Goal: Navigation & Orientation: Find specific page/section

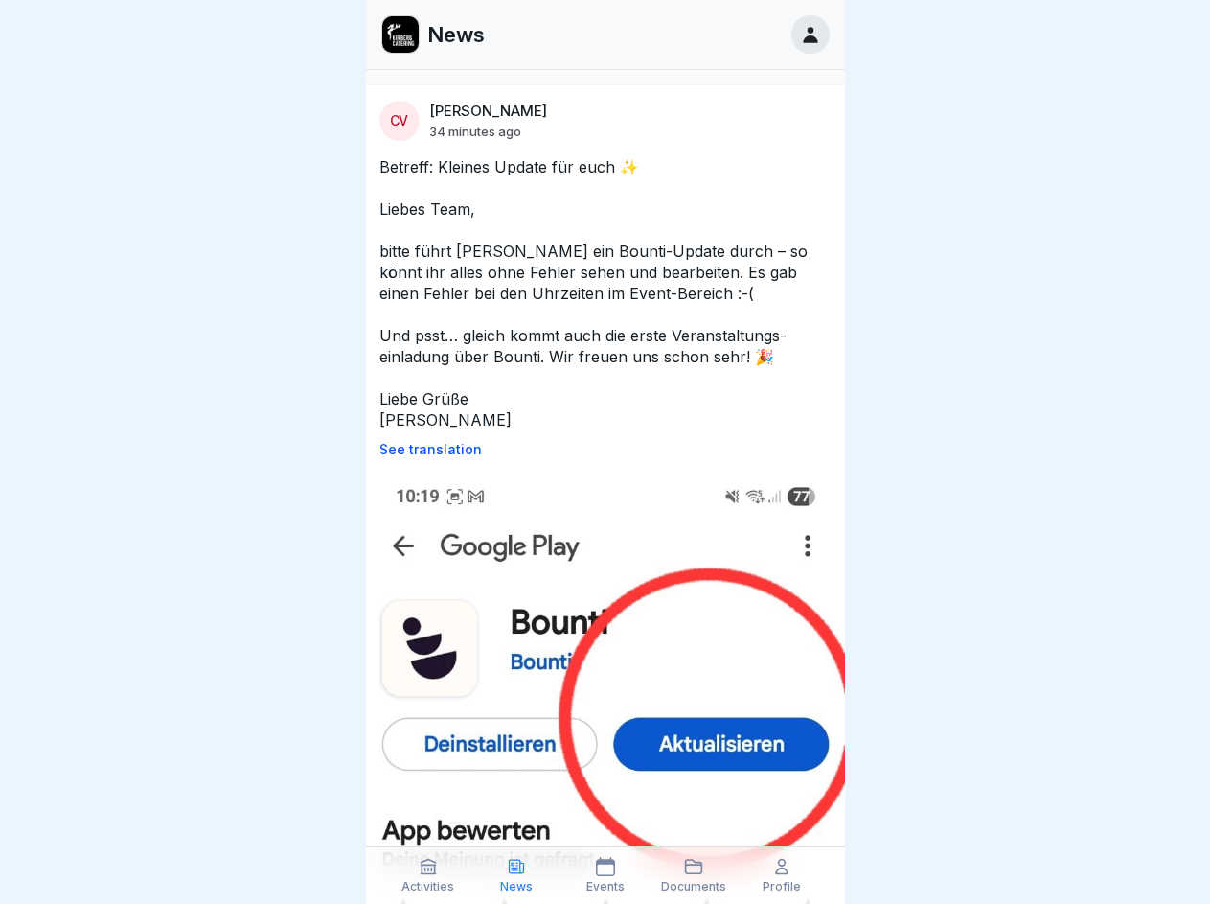
click at [597, 449] on p "See translation" at bounding box center [605, 449] width 452 height 15
click at [428, 875] on icon at bounding box center [428, 866] width 19 height 19
click at [516, 875] on icon at bounding box center [516, 866] width 19 height 19
click at [605, 875] on icon at bounding box center [605, 866] width 19 height 19
click at [694, 875] on icon at bounding box center [693, 866] width 19 height 19
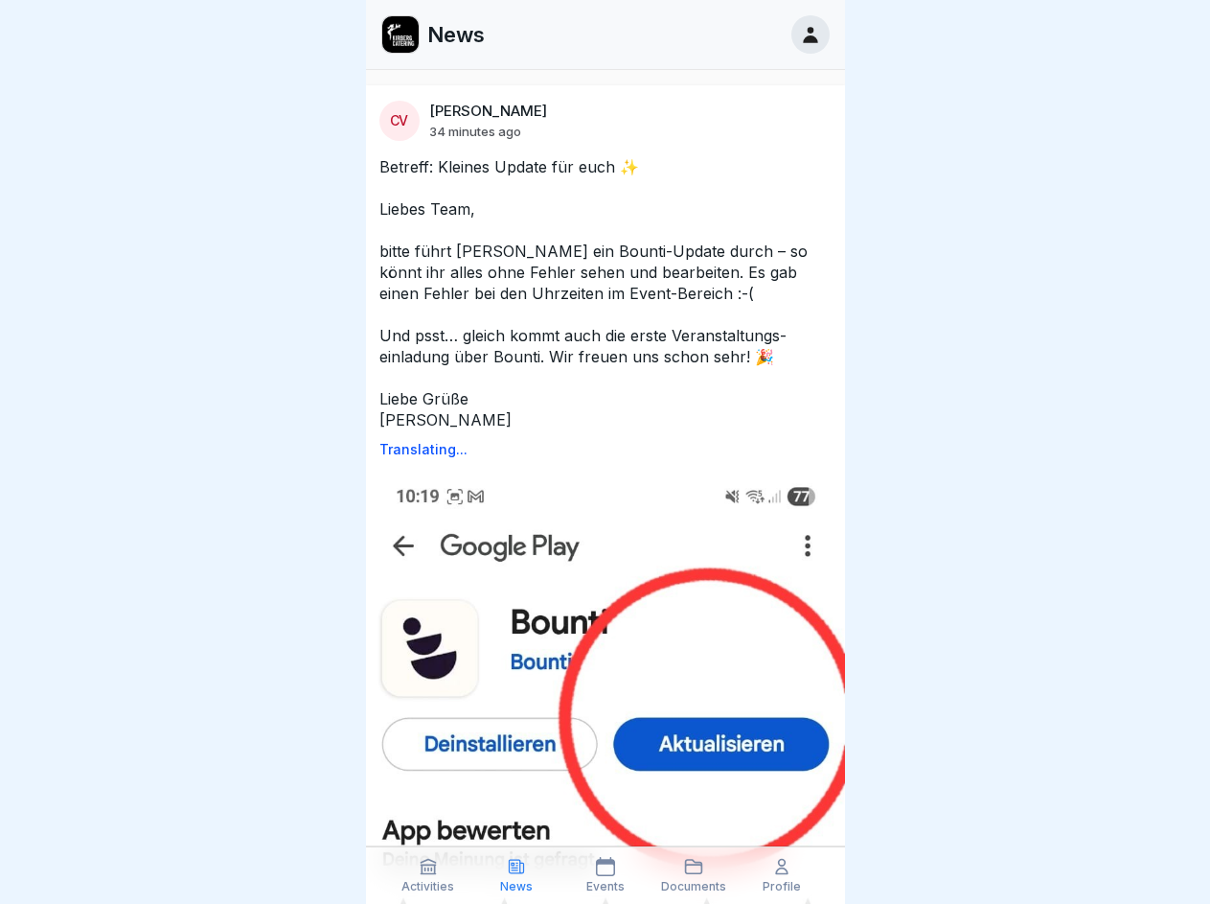
click at [782, 875] on icon at bounding box center [781, 866] width 19 height 19
